Goal: Transaction & Acquisition: Download file/media

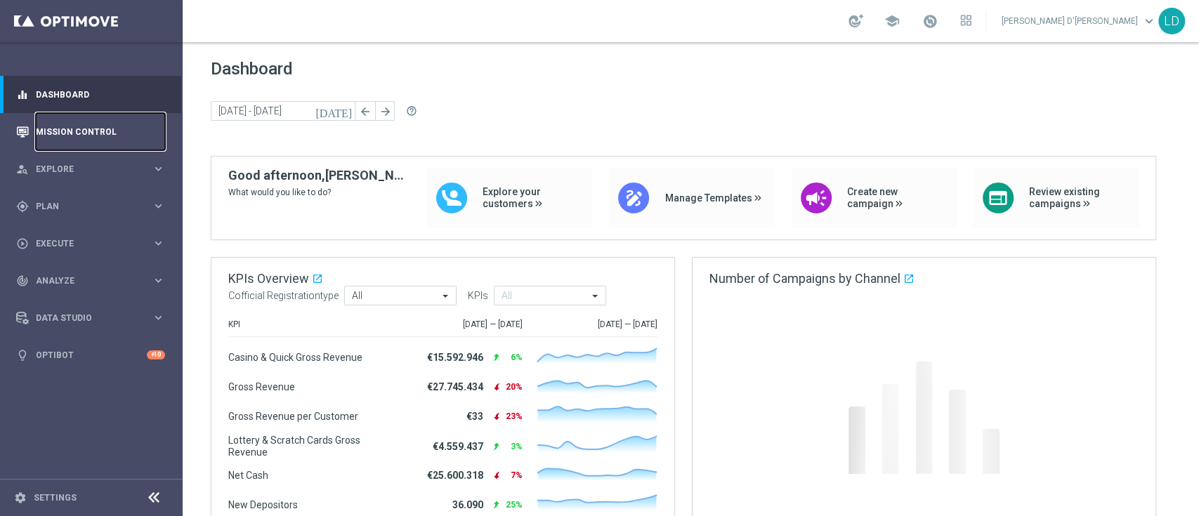
click at [84, 136] on link "Mission Control" at bounding box center [100, 131] width 129 height 37
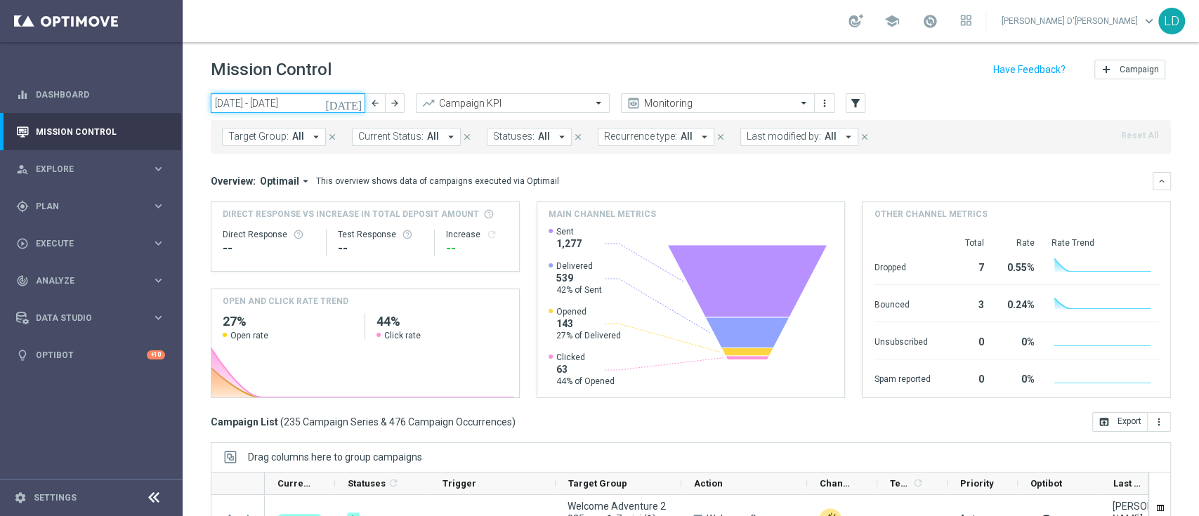
click at [251, 99] on input "22 Sep 2025 - 28 Sep 2025" at bounding box center [288, 103] width 155 height 20
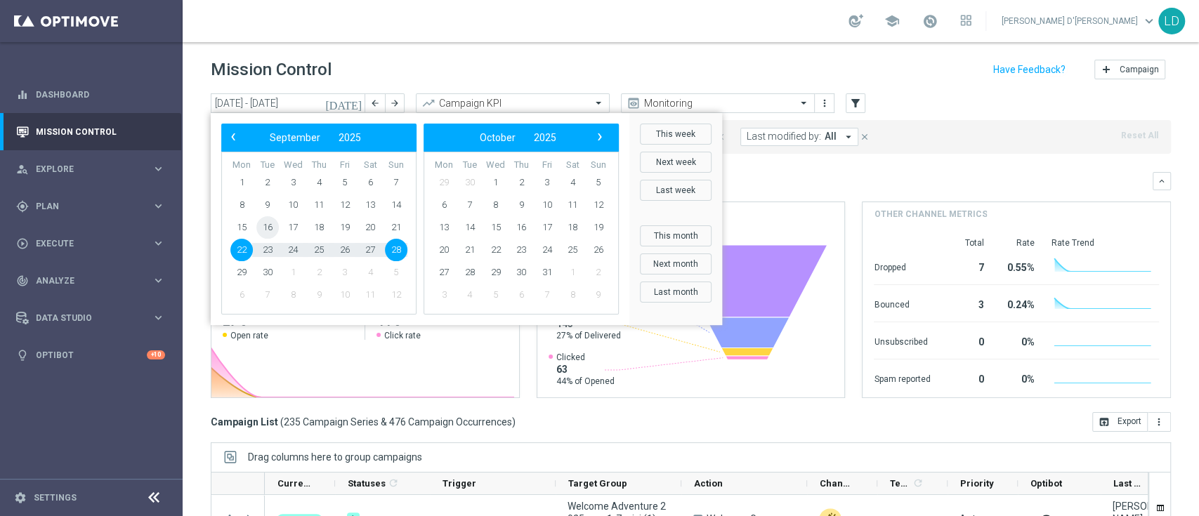
click at [270, 234] on span "16" at bounding box center [267, 227] width 22 height 22
type input "16 Sep 2025 - 16 Sep 2025"
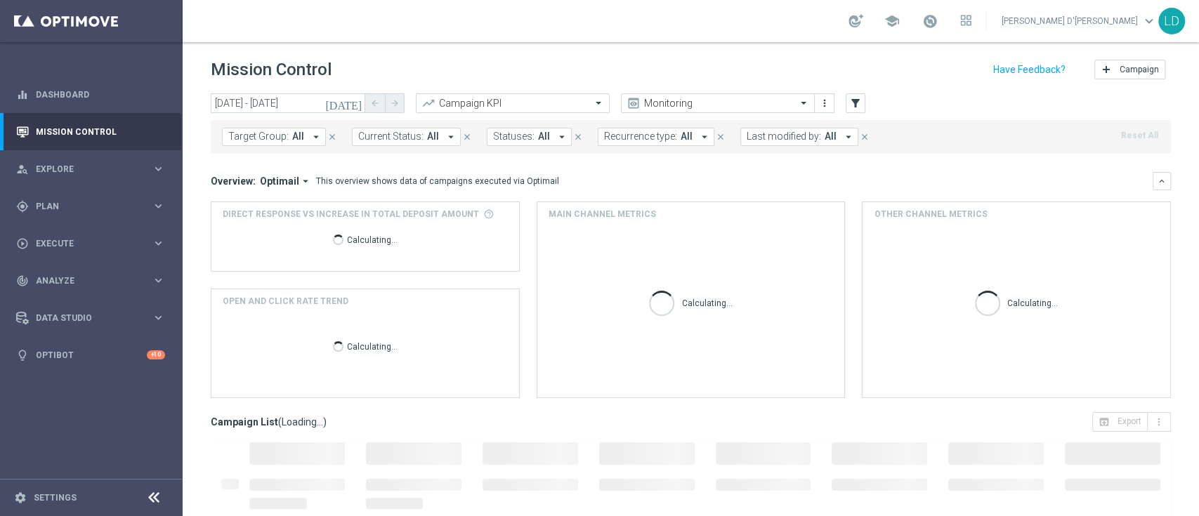
click at [787, 136] on span "Last modified by:" at bounding box center [784, 137] width 74 height 12
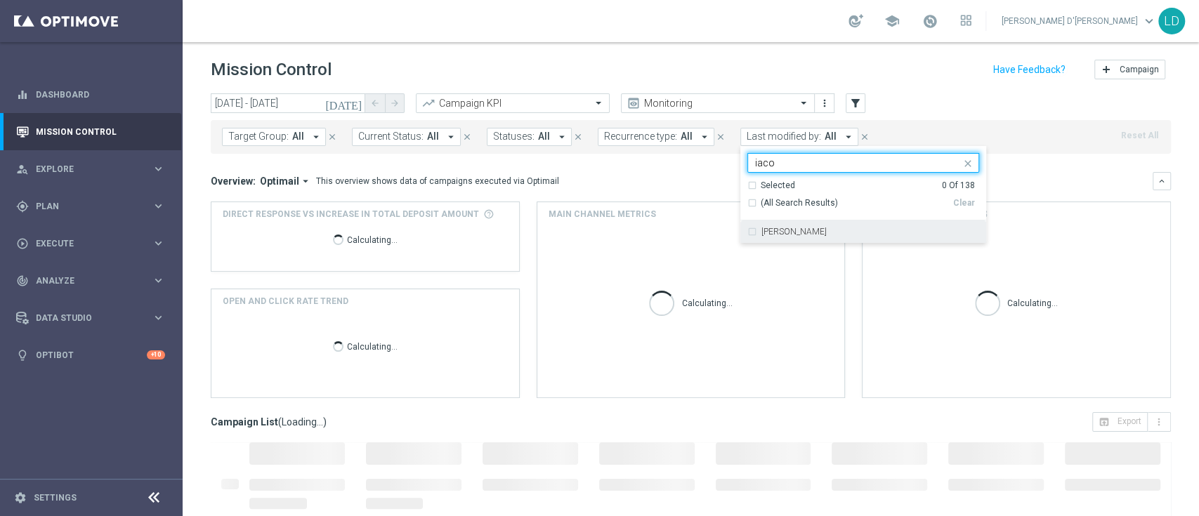
click at [747, 228] on div "Antonio Iacovone" at bounding box center [863, 232] width 232 height 22
type input "iaco"
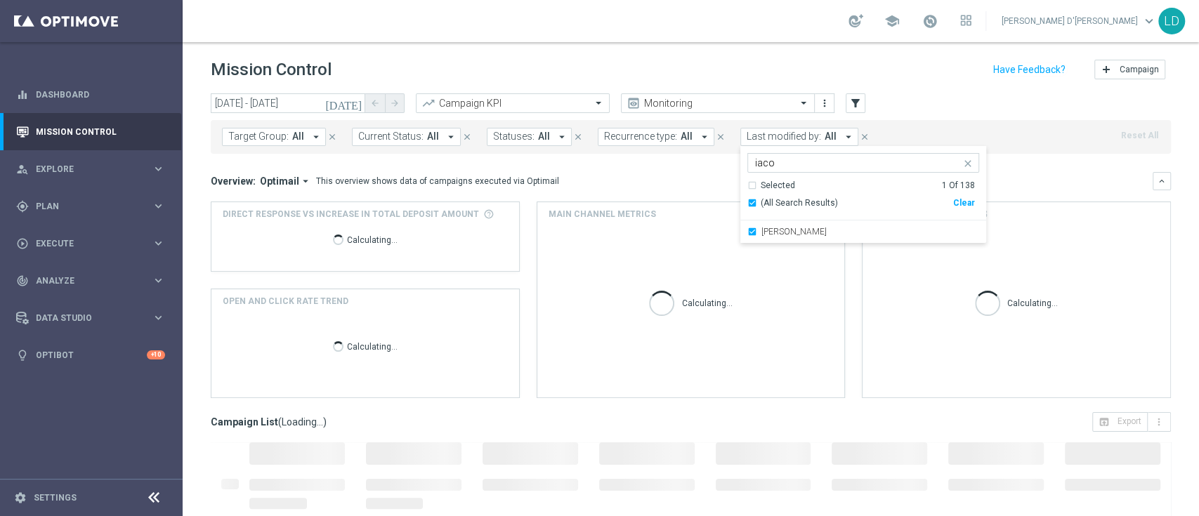
drag, startPoint x: 955, startPoint y: 162, endPoint x: 939, endPoint y: 165, distance: 16.5
click at [962, 162] on icon "close" at bounding box center [967, 163] width 11 height 11
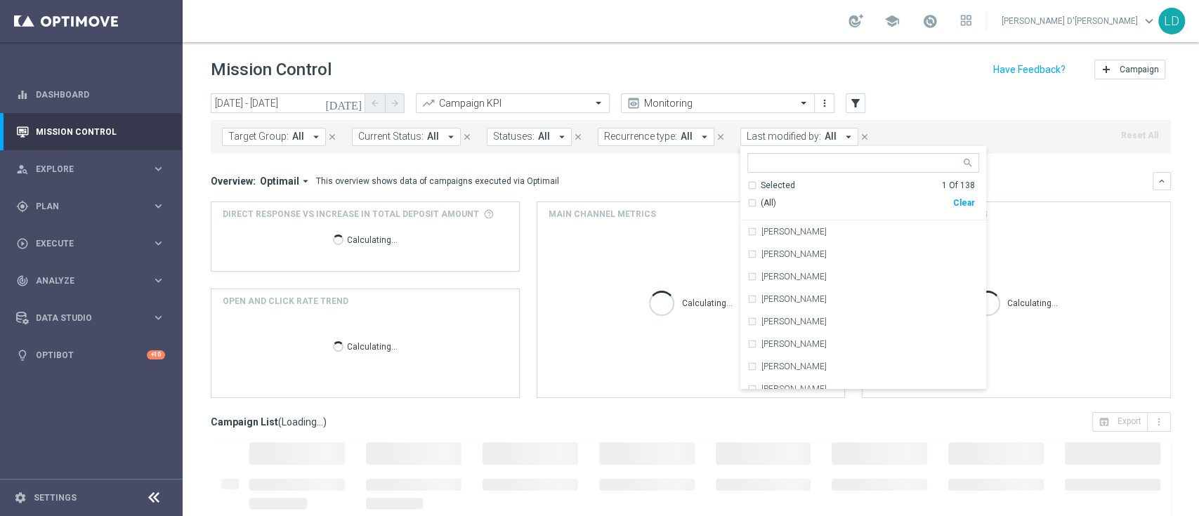
click at [897, 164] on input "text" at bounding box center [858, 163] width 206 height 12
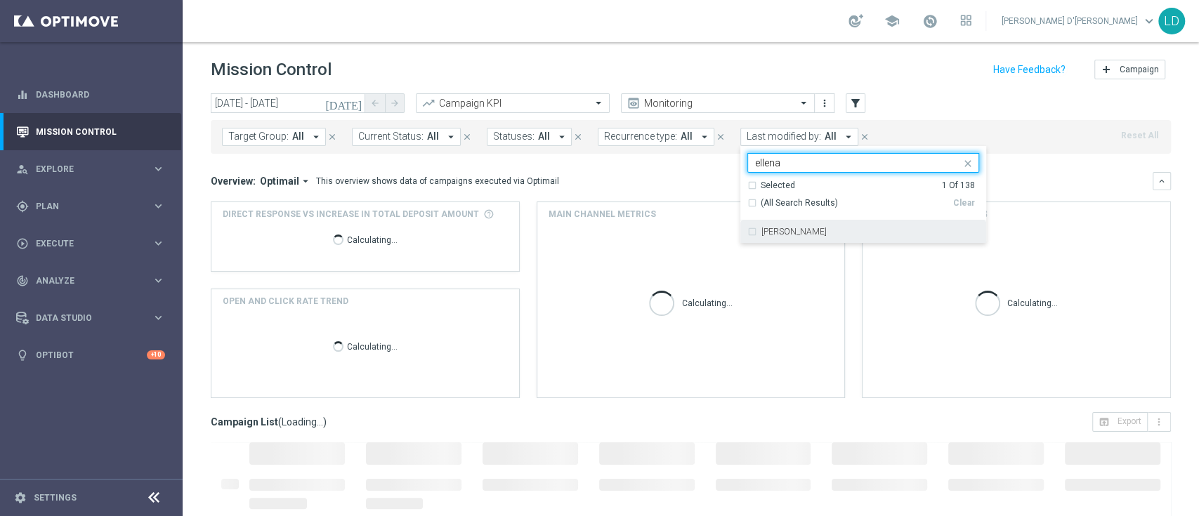
click at [790, 229] on label "Edoardo Ellena" at bounding box center [794, 232] width 65 height 8
type input "ellena"
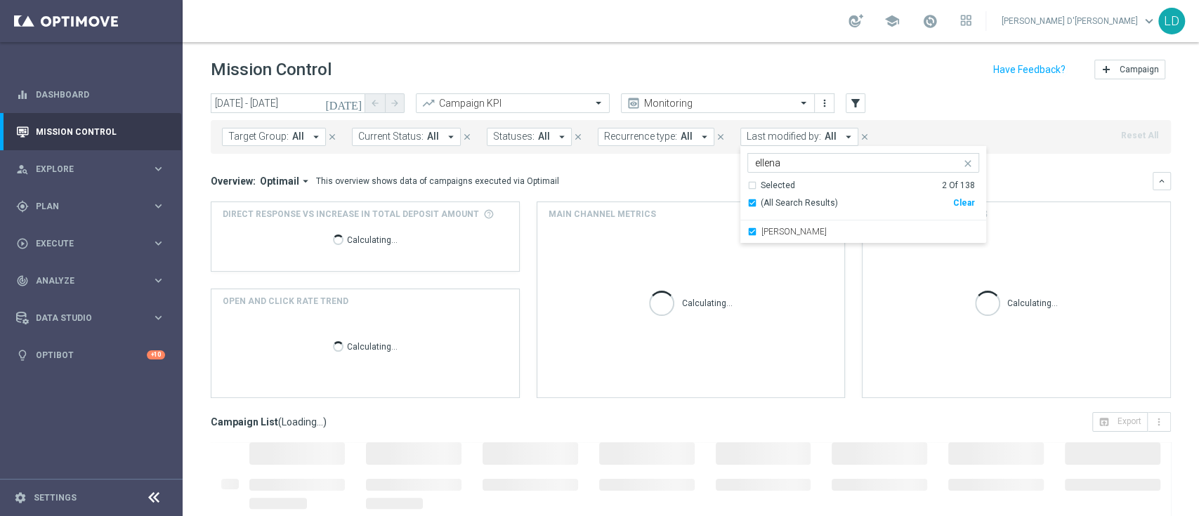
click at [839, 277] on div "Direct Response VS Increase In Total Deposit Amount Calculating... OPEN AND CLI…" at bounding box center [691, 300] width 960 height 197
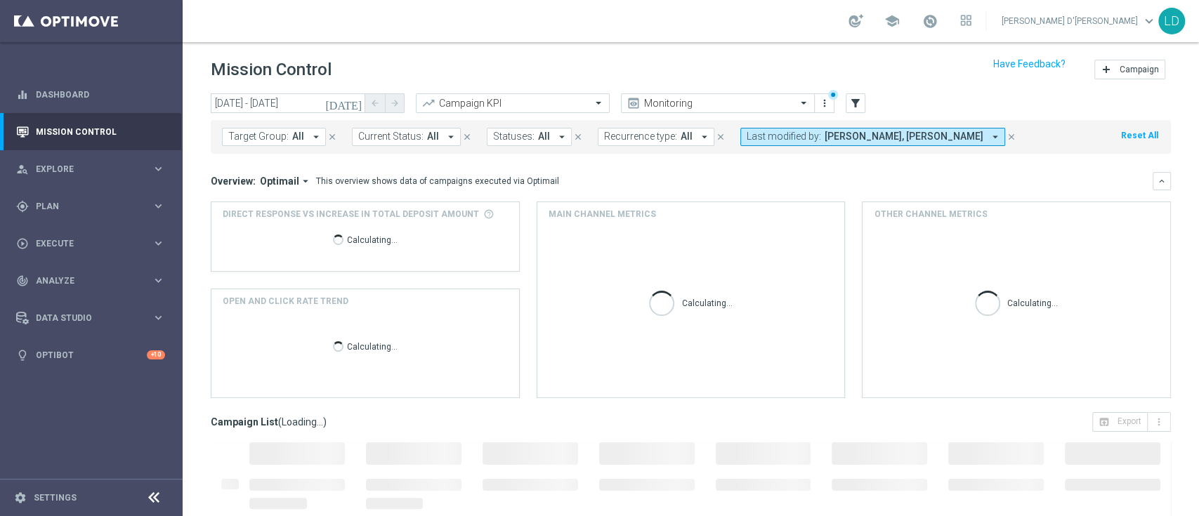
scroll to position [185, 0]
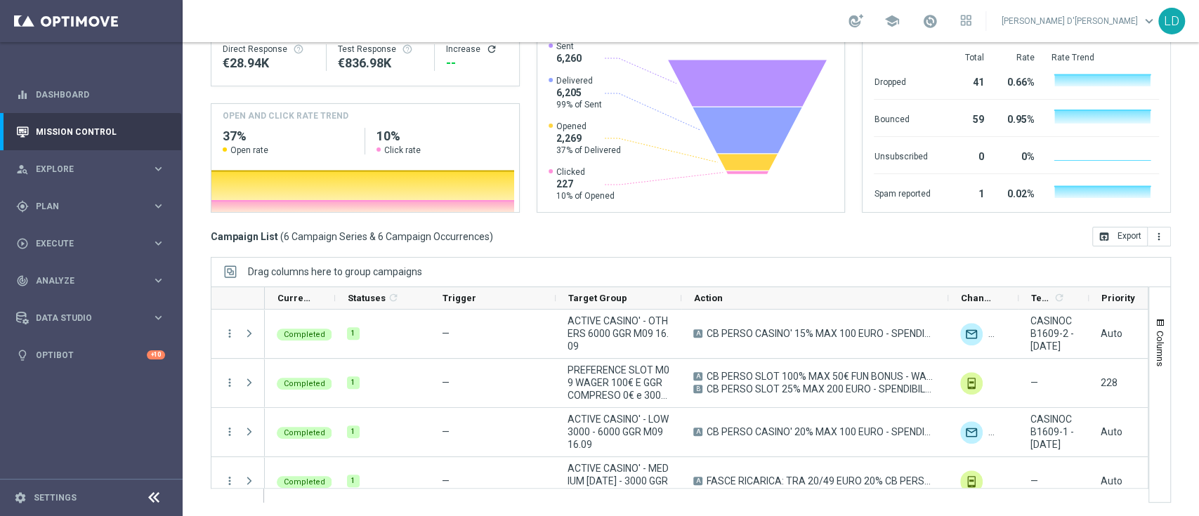
drag, startPoint x: 805, startPoint y: 294, endPoint x: 946, endPoint y: 286, distance: 141.4
click at [946, 287] on div at bounding box center [680, 298] width 938 height 23
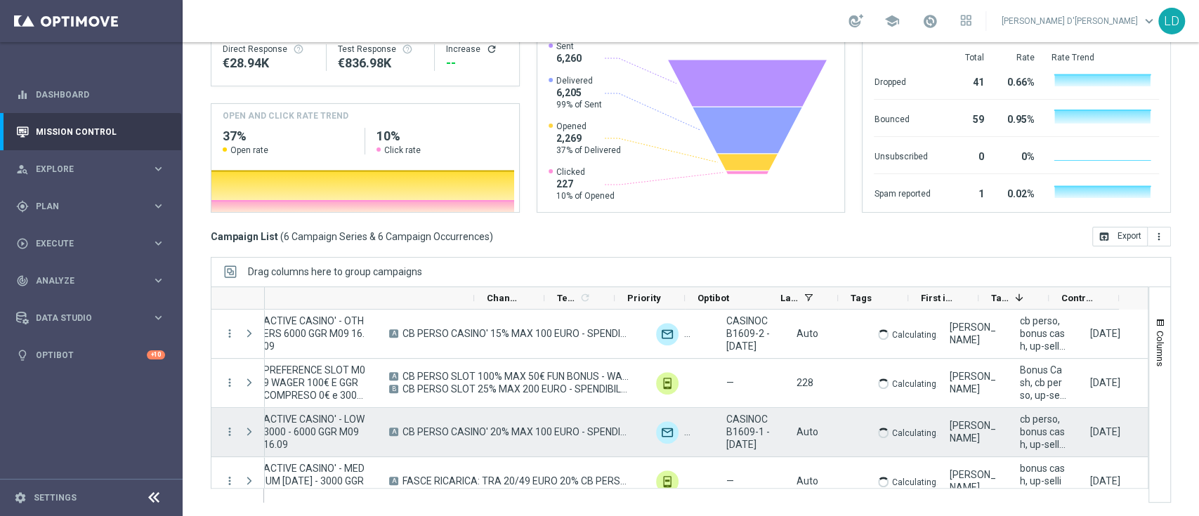
scroll to position [0, 472]
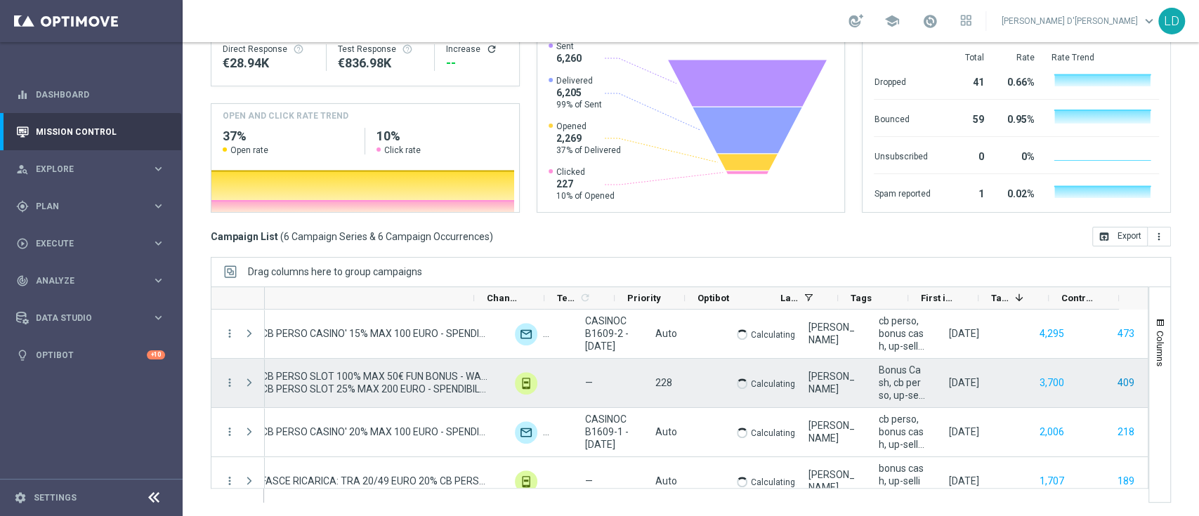
click at [1116, 381] on button "409" at bounding box center [1126, 383] width 20 height 18
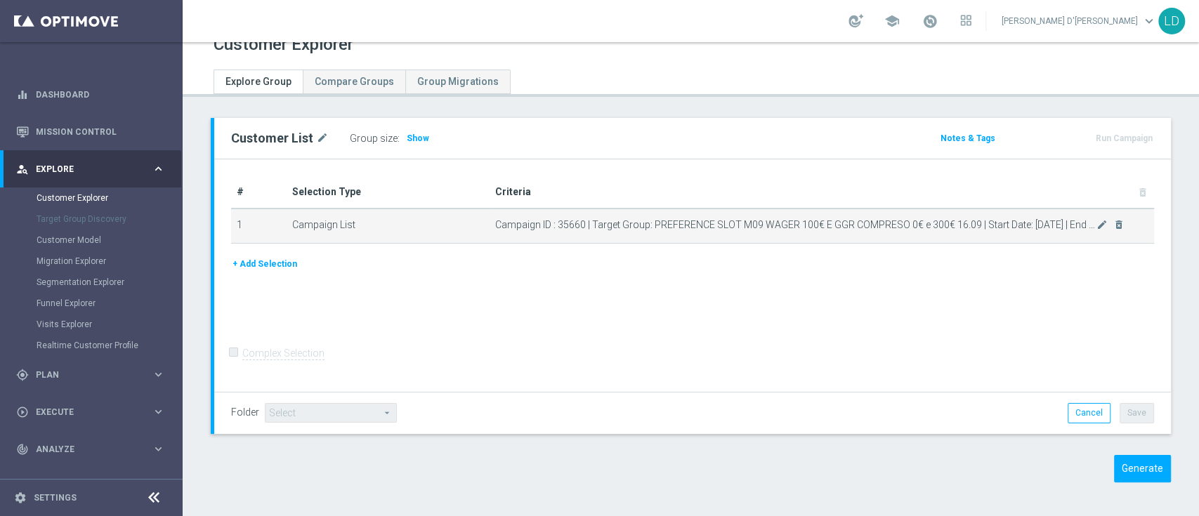
scroll to position [19, 0]
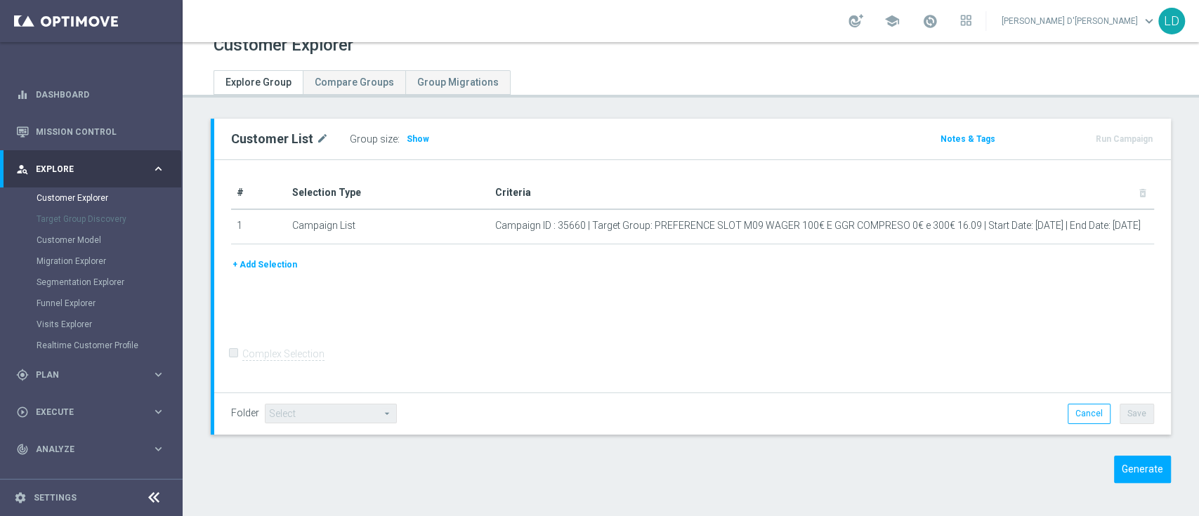
click at [658, 314] on div "# Selection Type Criteria delete_forever 1 Campaign List Campaign ID : 35660 | …" at bounding box center [692, 276] width 957 height 233
click at [1118, 465] on button "Generate" at bounding box center [1142, 469] width 57 height 27
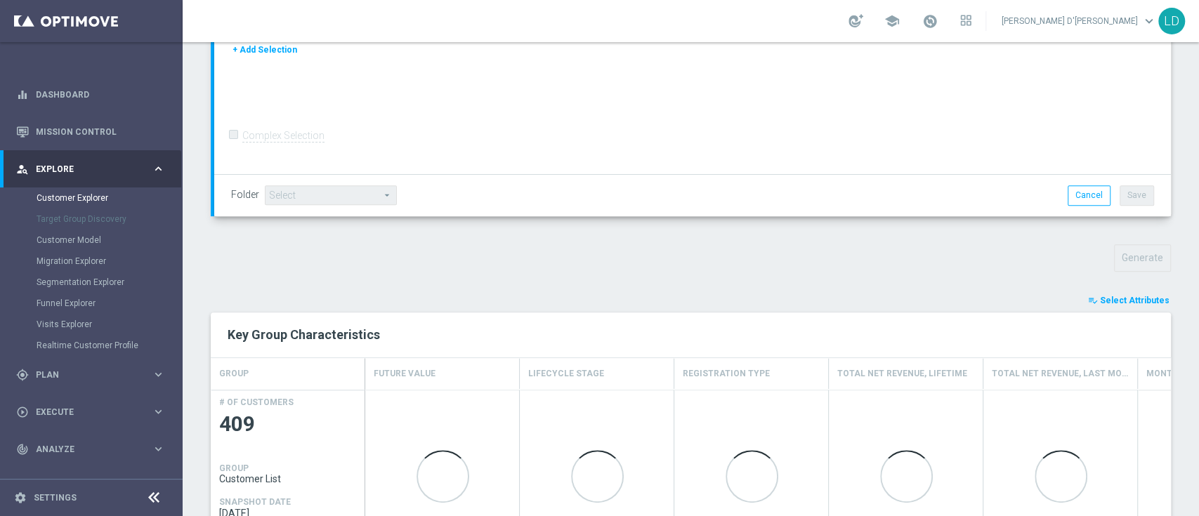
scroll to position [307, 0]
click at [1109, 303] on span "Select Attributes" at bounding box center [1135, 300] width 70 height 10
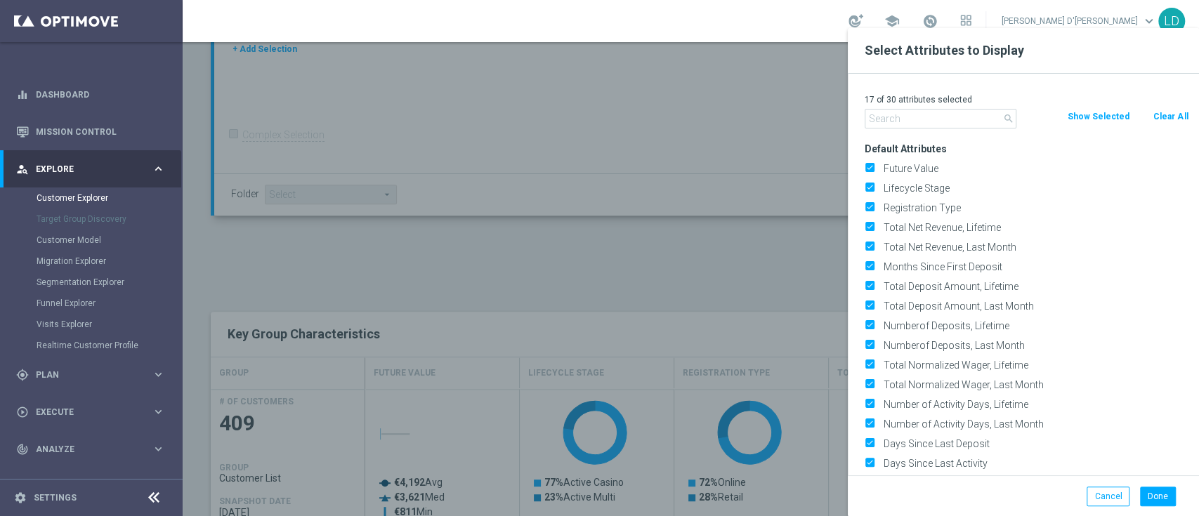
click at [1172, 119] on button "Clear All" at bounding box center [1170, 116] width 37 height 15
checkbox input "false"
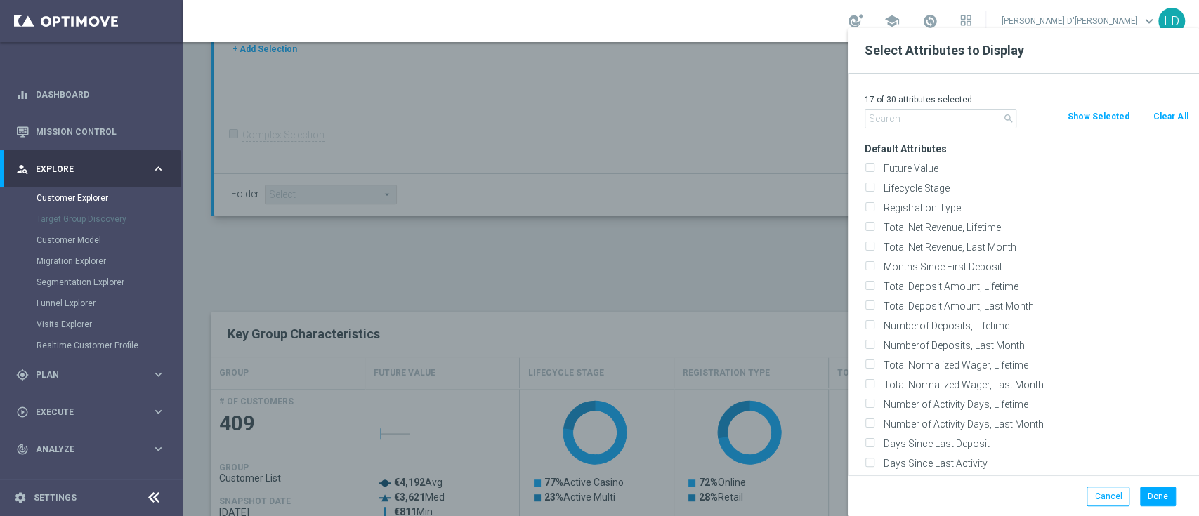
checkbox input "false"
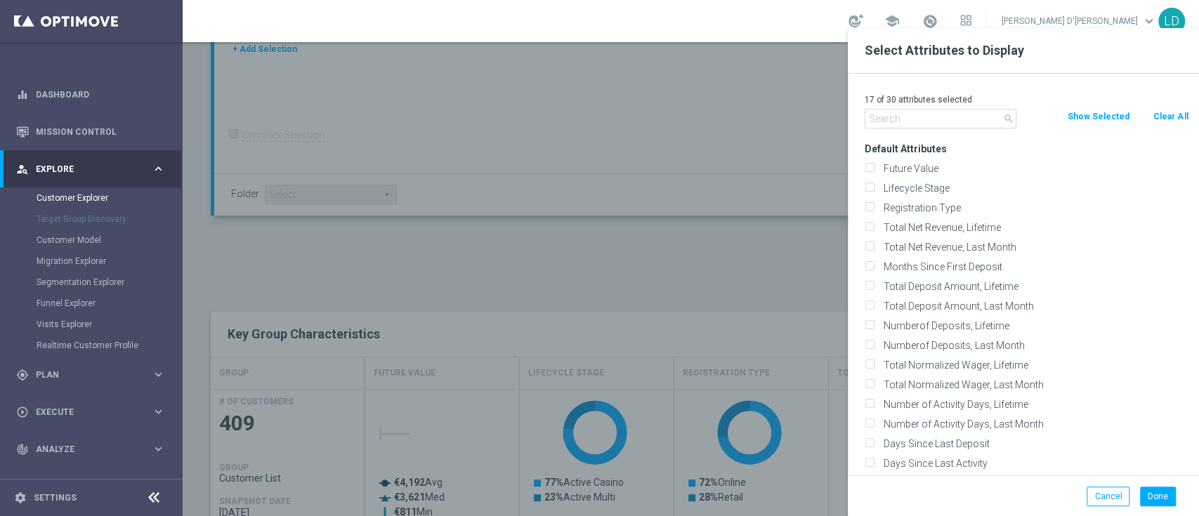
checkbox input "false"
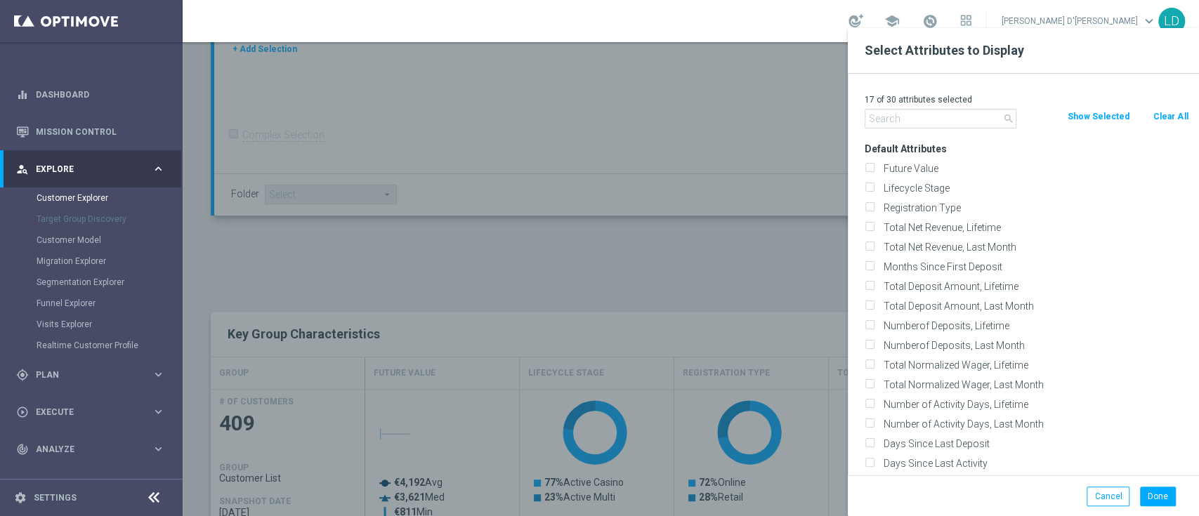
checkbox input "false"
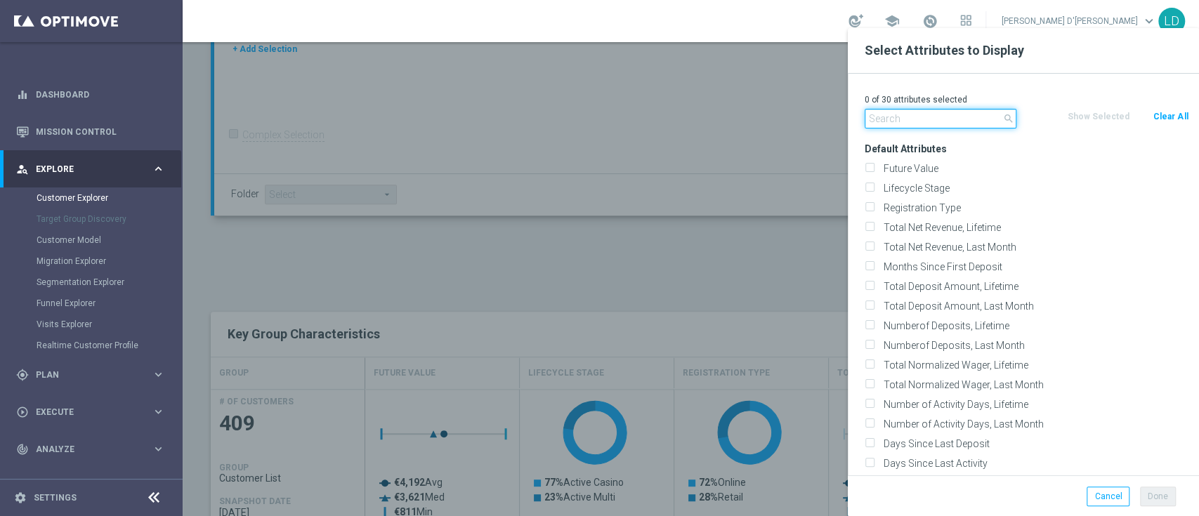
click at [894, 124] on input "text" at bounding box center [941, 119] width 152 height 20
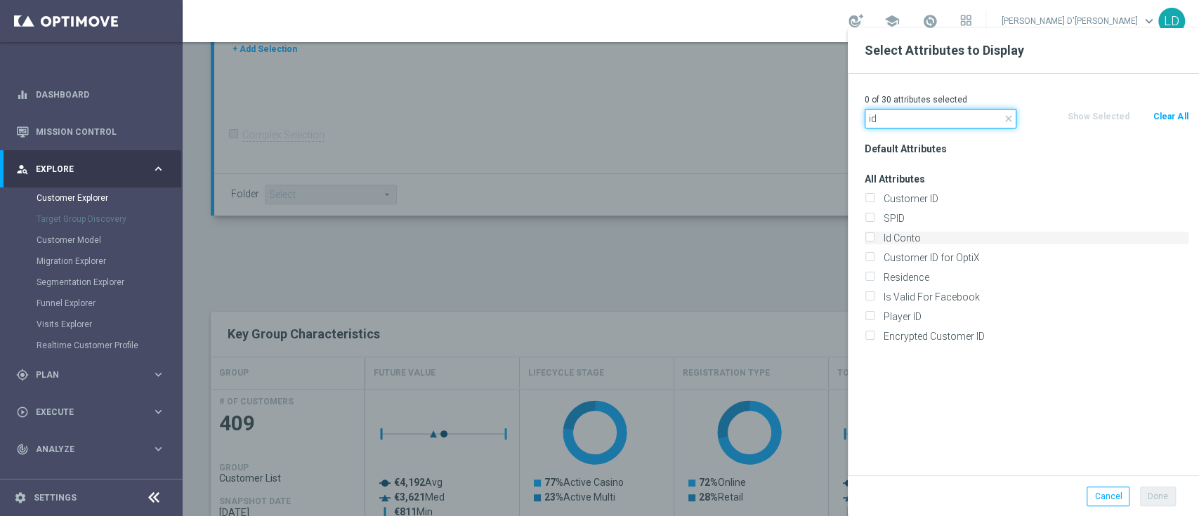
type input "id"
click at [866, 237] on input "Id Conto" at bounding box center [869, 239] width 9 height 9
checkbox input "true"
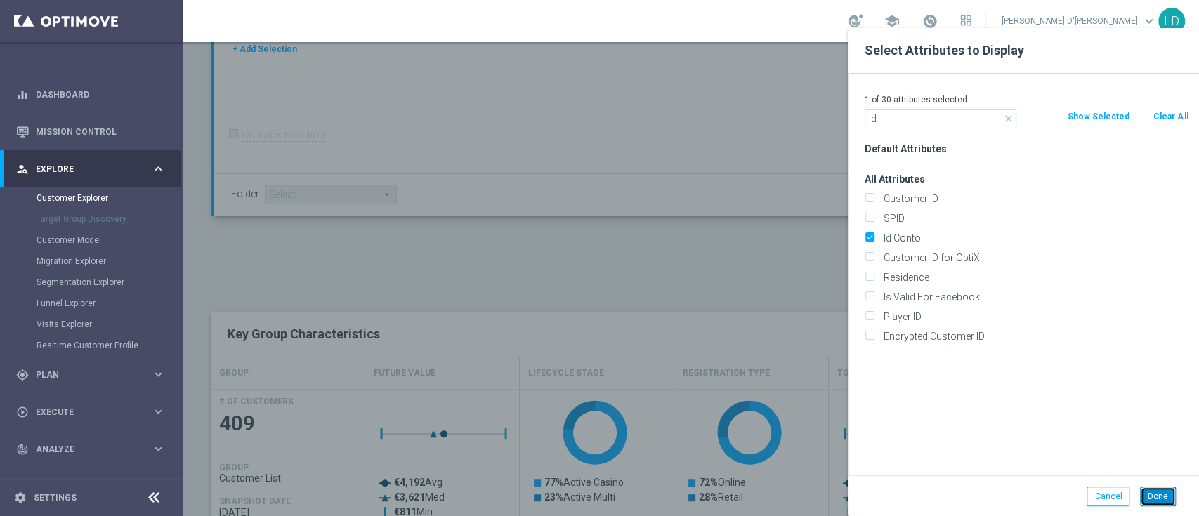
click at [1159, 499] on button "Done" at bounding box center [1158, 497] width 36 height 20
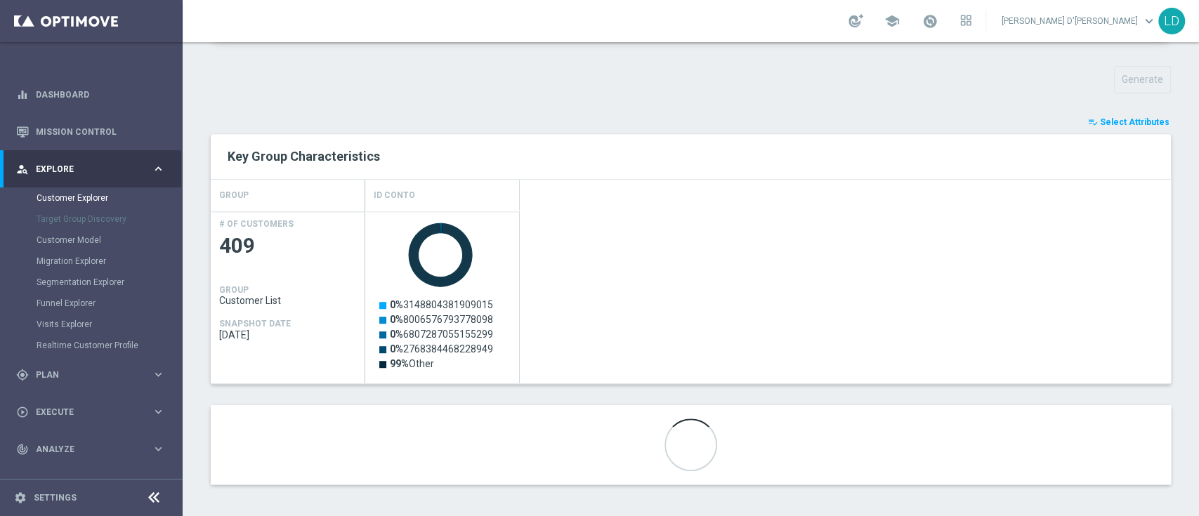
scroll to position [487, 0]
click at [85, 34] on link at bounding box center [91, 21] width 183 height 42
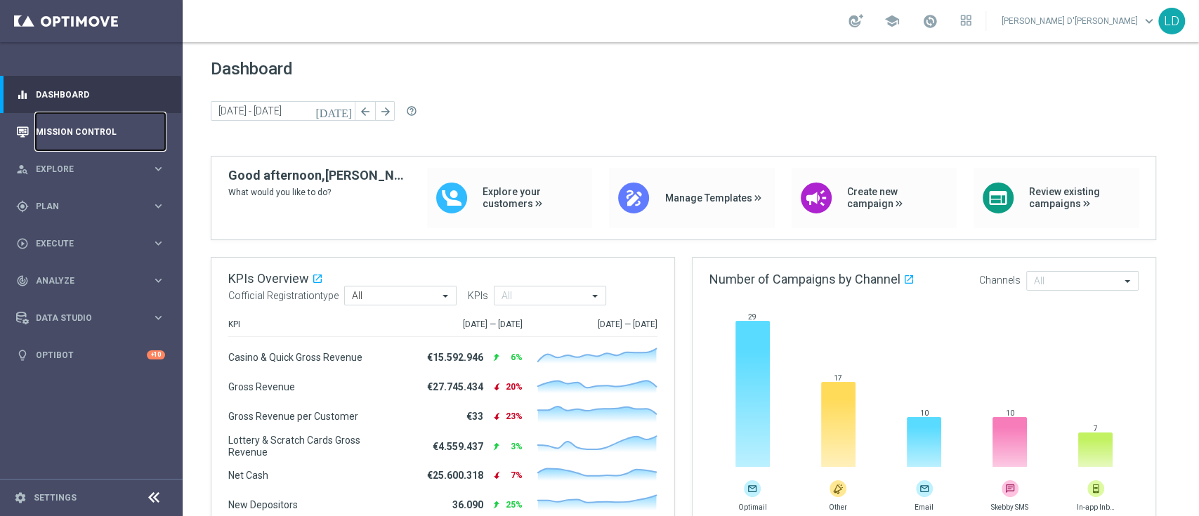
click at [79, 129] on link "Mission Control" at bounding box center [100, 131] width 129 height 37
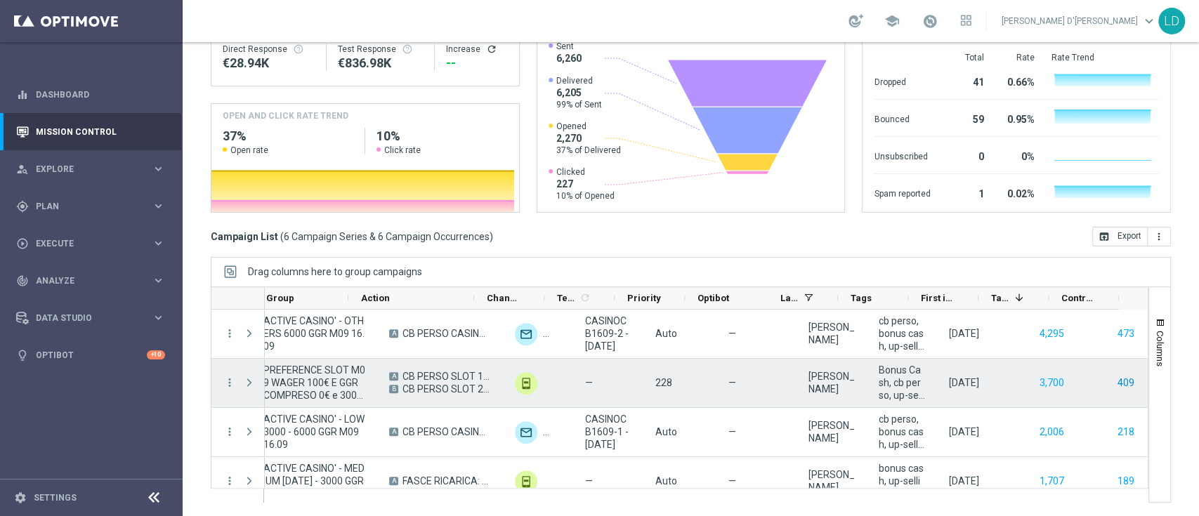
click at [1116, 379] on button "409" at bounding box center [1126, 383] width 20 height 18
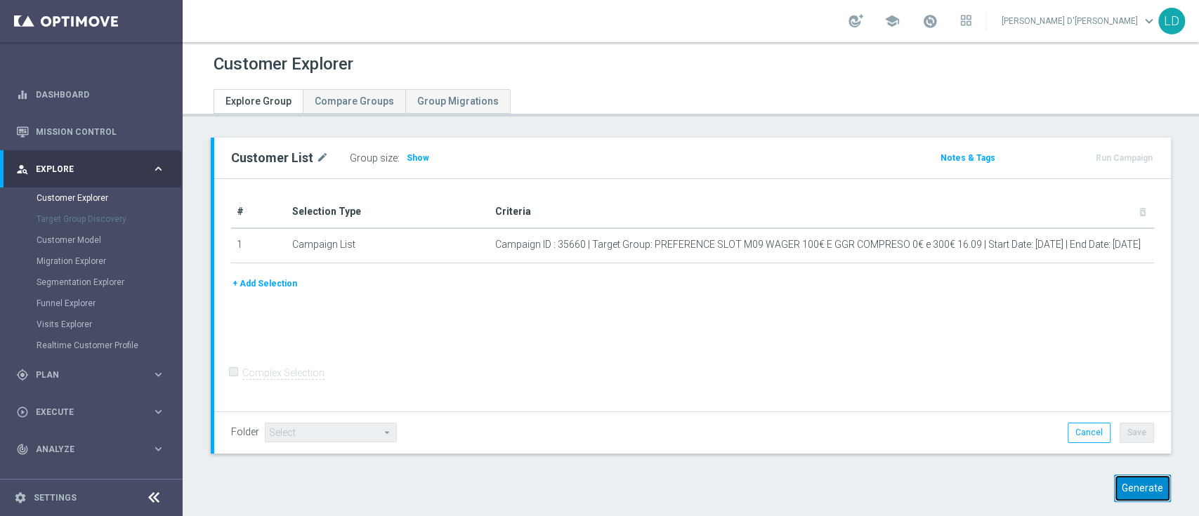
click at [1124, 497] on button "Generate" at bounding box center [1142, 488] width 57 height 27
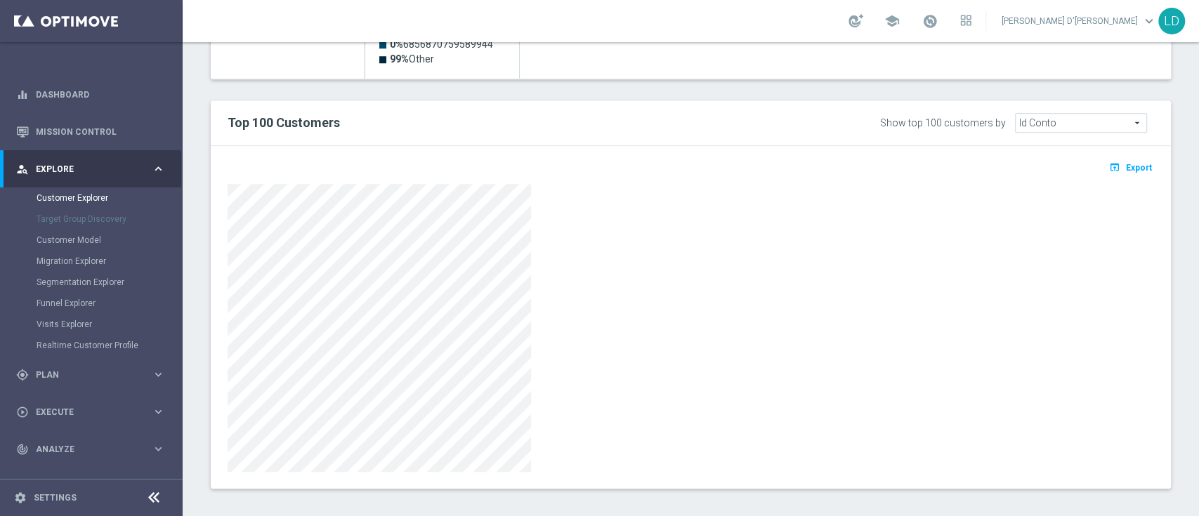
scroll to position [790, 0]
click at [1126, 170] on span "Export" at bounding box center [1139, 168] width 26 height 10
